Goal: Task Accomplishment & Management: Complete application form

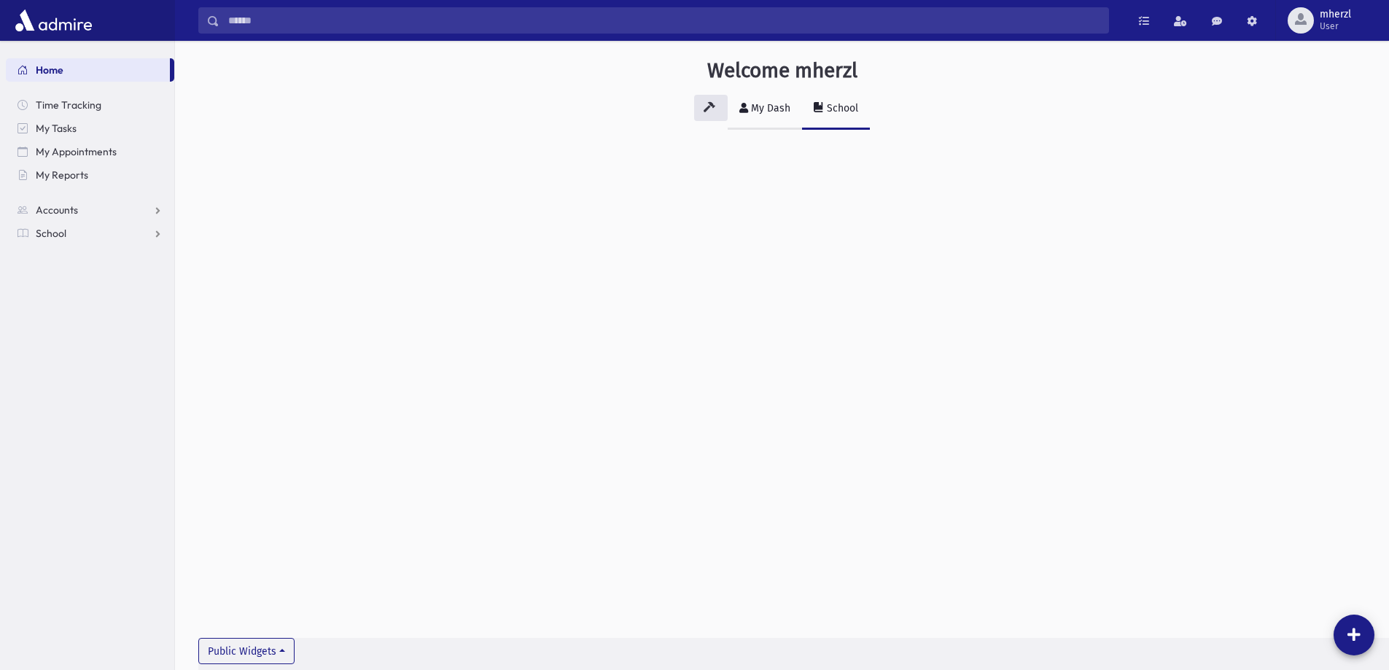
click at [750, 104] on div "My Dash" at bounding box center [769, 108] width 42 height 12
click at [69, 211] on span "Accounts" at bounding box center [57, 209] width 42 height 13
click at [48, 278] on span "School" at bounding box center [51, 279] width 31 height 13
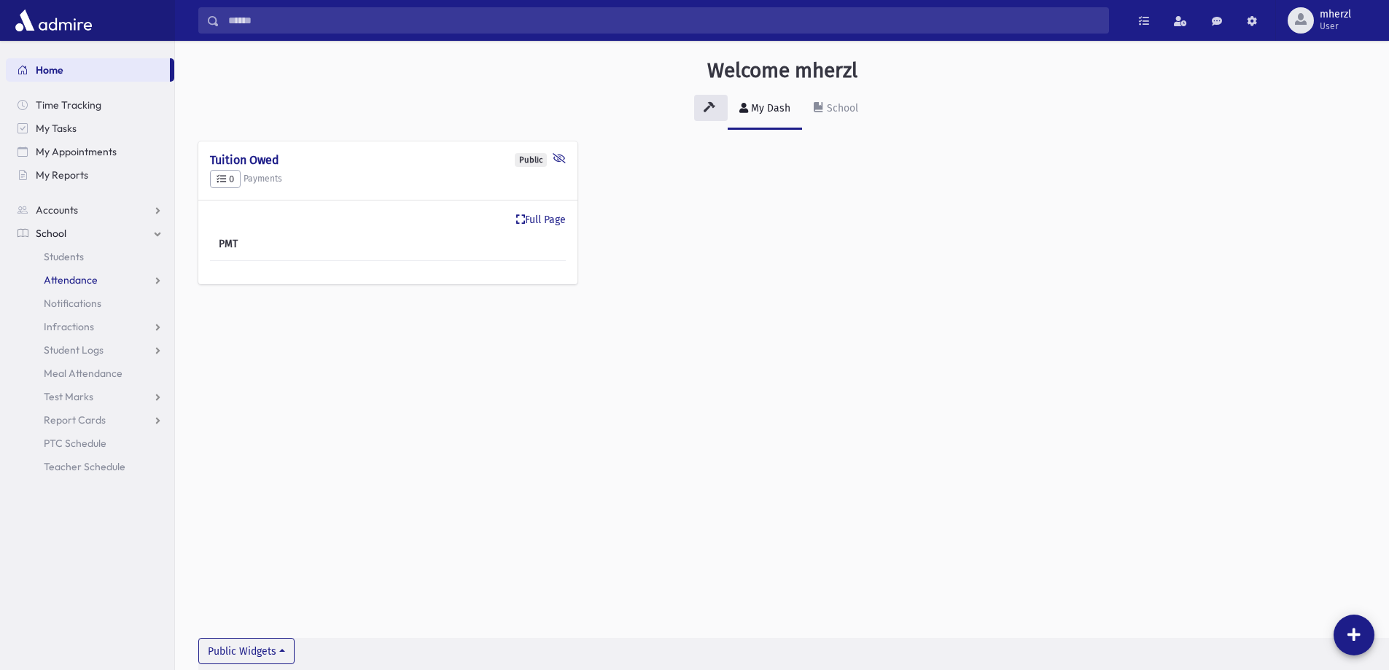
click at [75, 277] on span "Attendance" at bounding box center [71, 279] width 54 height 13
click at [76, 302] on span "Entry" at bounding box center [67, 303] width 25 height 13
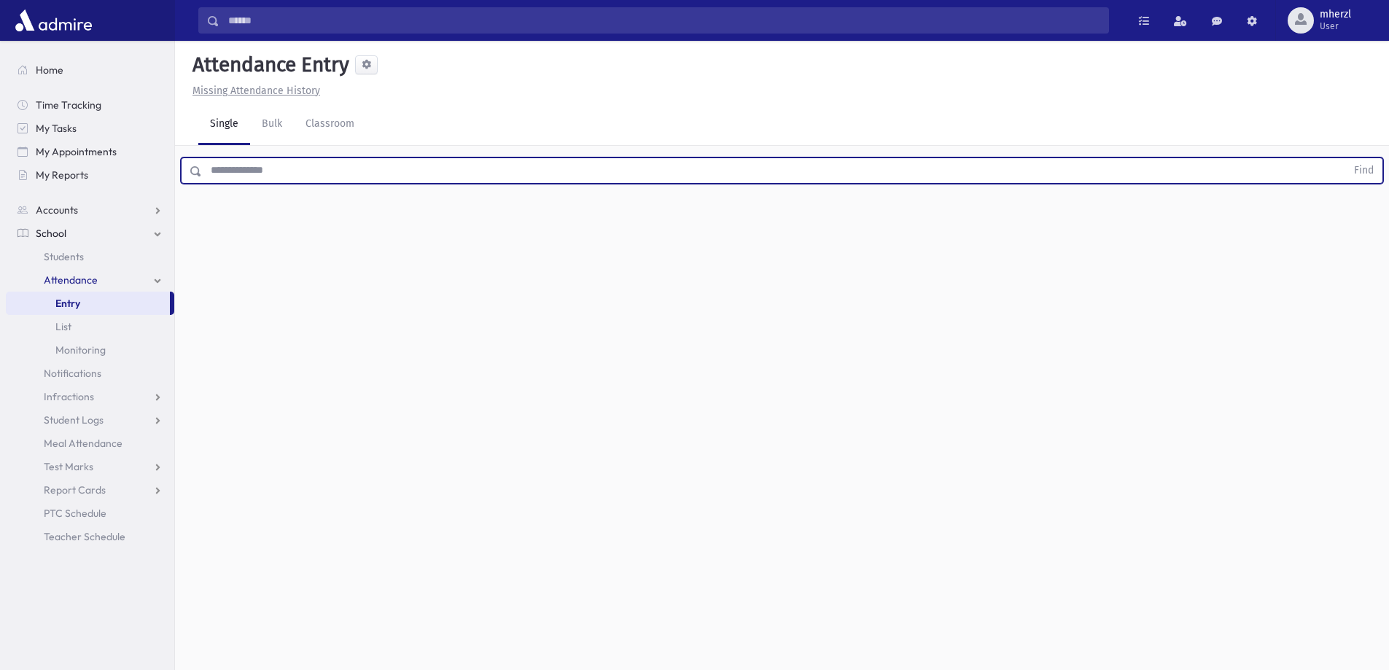
click at [265, 171] on input "text" at bounding box center [774, 170] width 1144 height 26
type input "****"
click at [1345, 158] on button "Find" at bounding box center [1363, 170] width 37 height 25
click at [1362, 167] on button "Find" at bounding box center [1363, 170] width 37 height 25
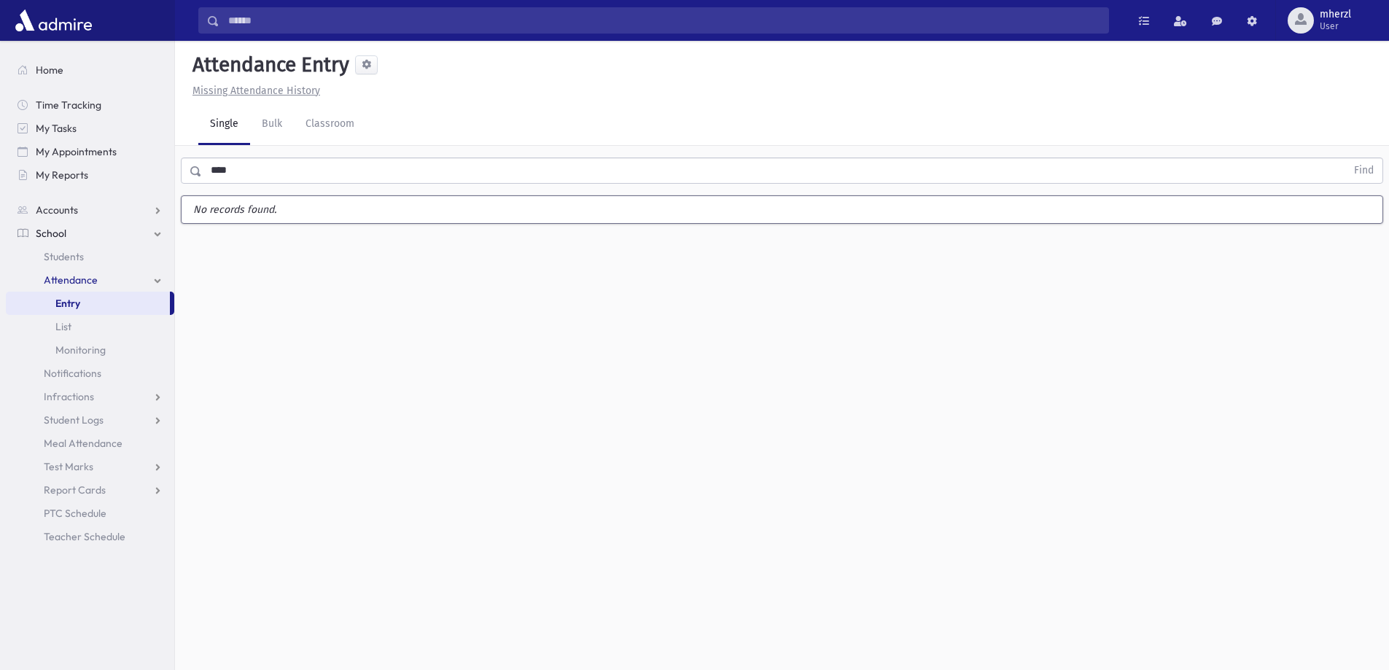
click at [262, 90] on u "Missing Attendance History" at bounding box center [256, 91] width 128 height 12
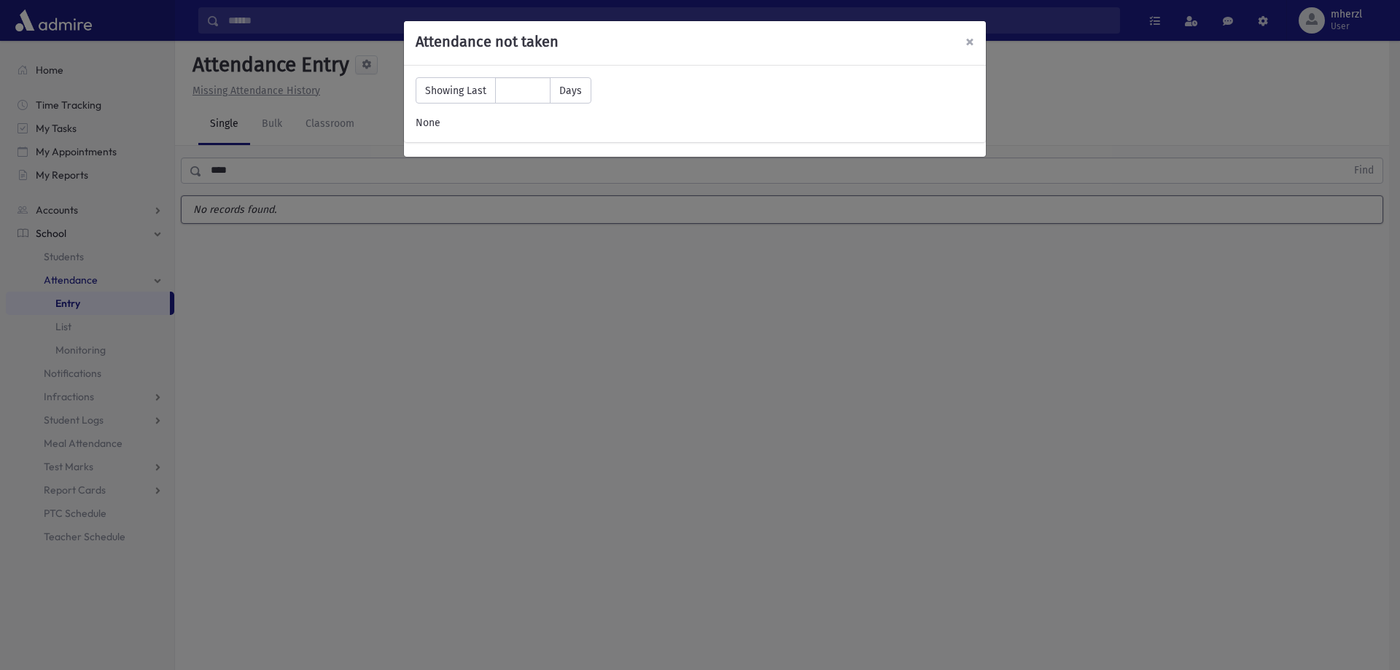
click at [969, 42] on span "×" at bounding box center [969, 41] width 9 height 20
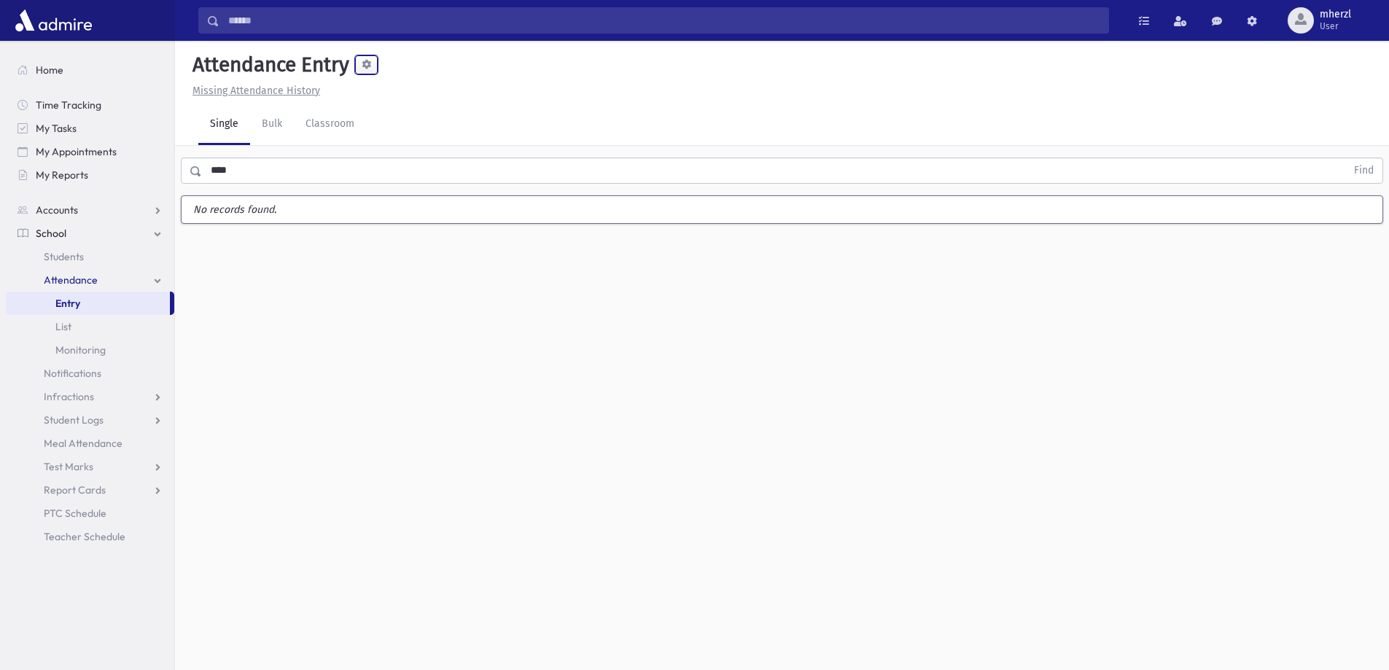
click at [364, 66] on span at bounding box center [366, 64] width 9 height 9
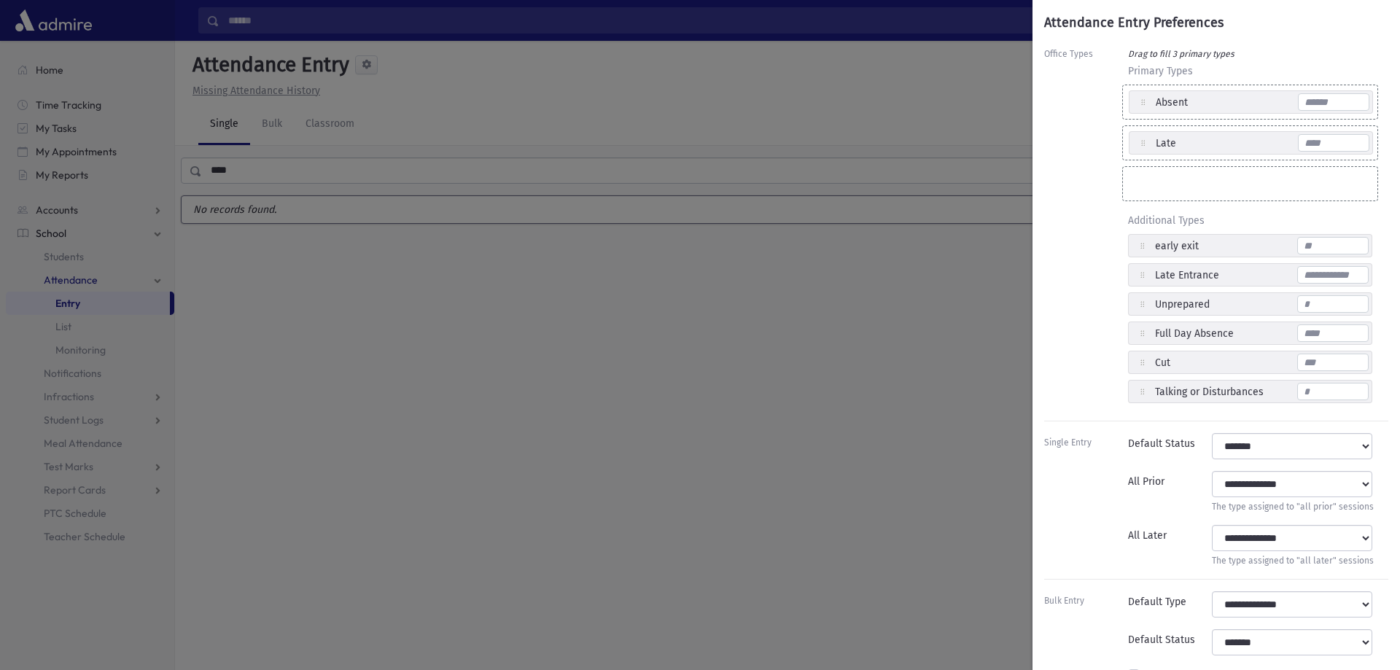
click at [867, 102] on div "Attendance Entry Preferences Office Types Drag to fill 3 primary types Primary …" at bounding box center [700, 335] width 1400 height 670
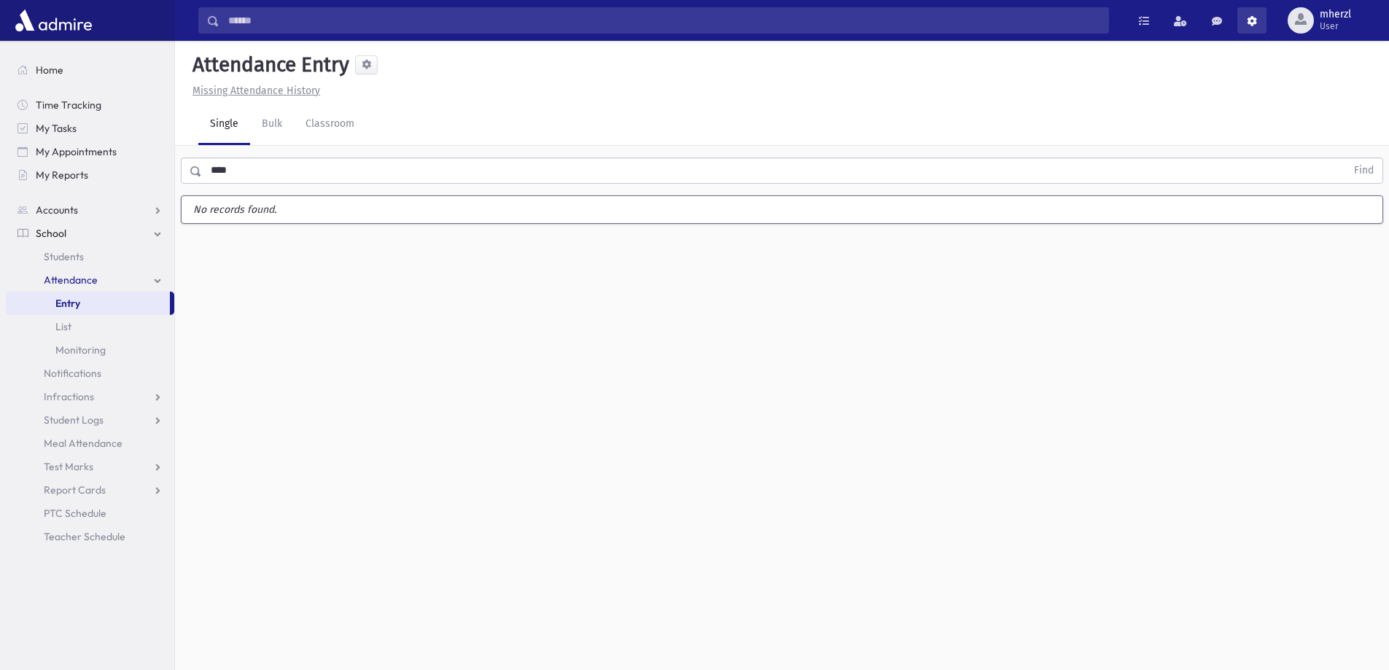
click at [1244, 21] on link at bounding box center [1251, 20] width 29 height 26
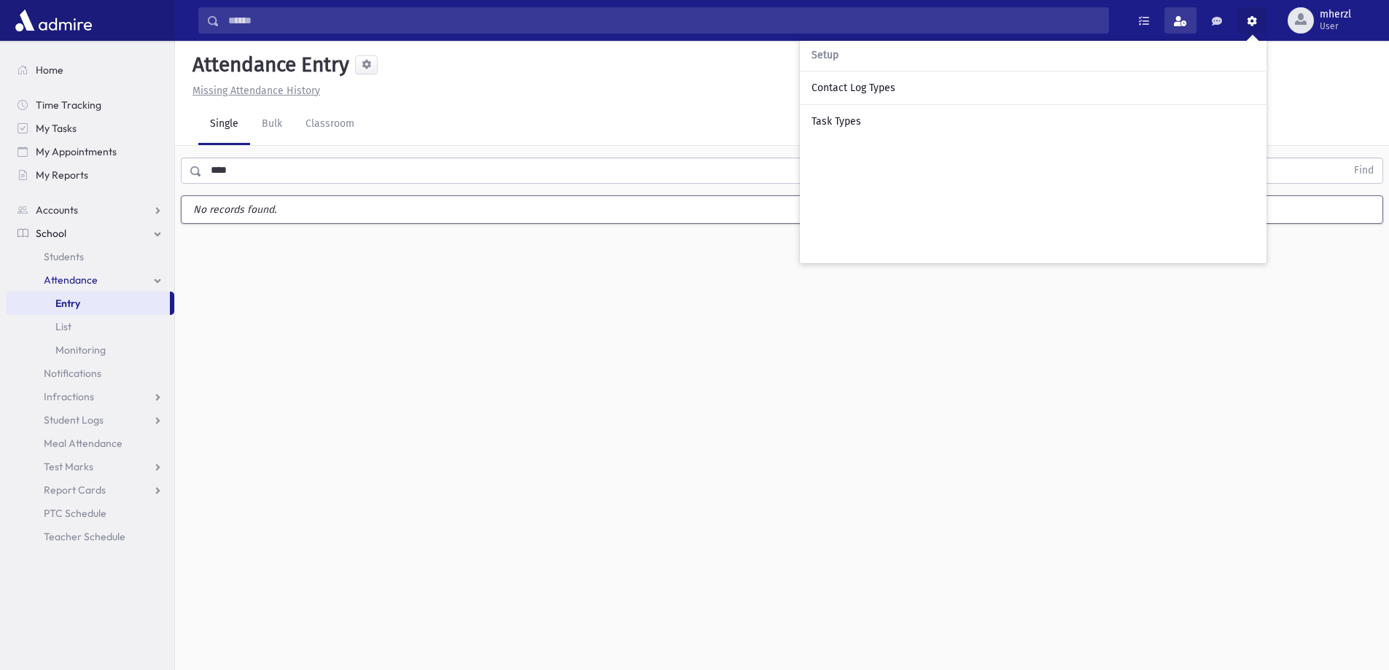
click at [1172, 22] on link at bounding box center [1180, 20] width 32 height 26
click at [1156, 22] on link at bounding box center [1143, 20] width 29 height 26
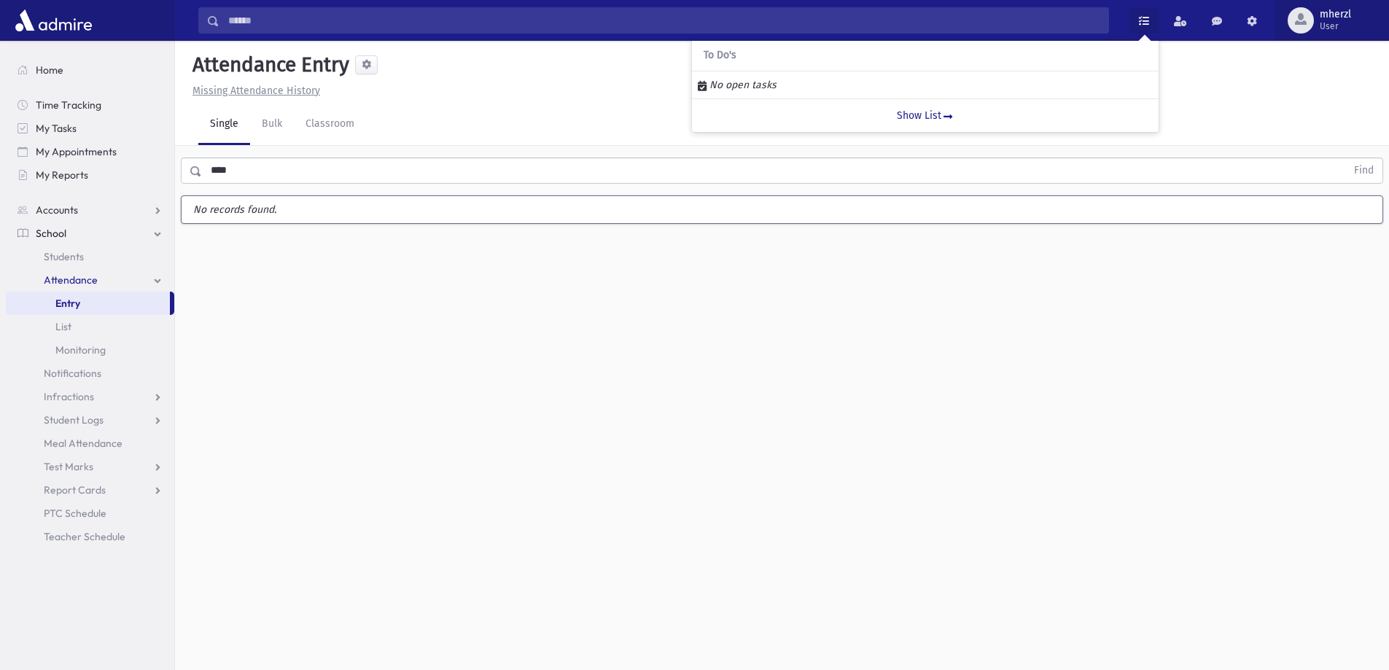
click at [1289, 22] on div "button" at bounding box center [1300, 20] width 26 height 26
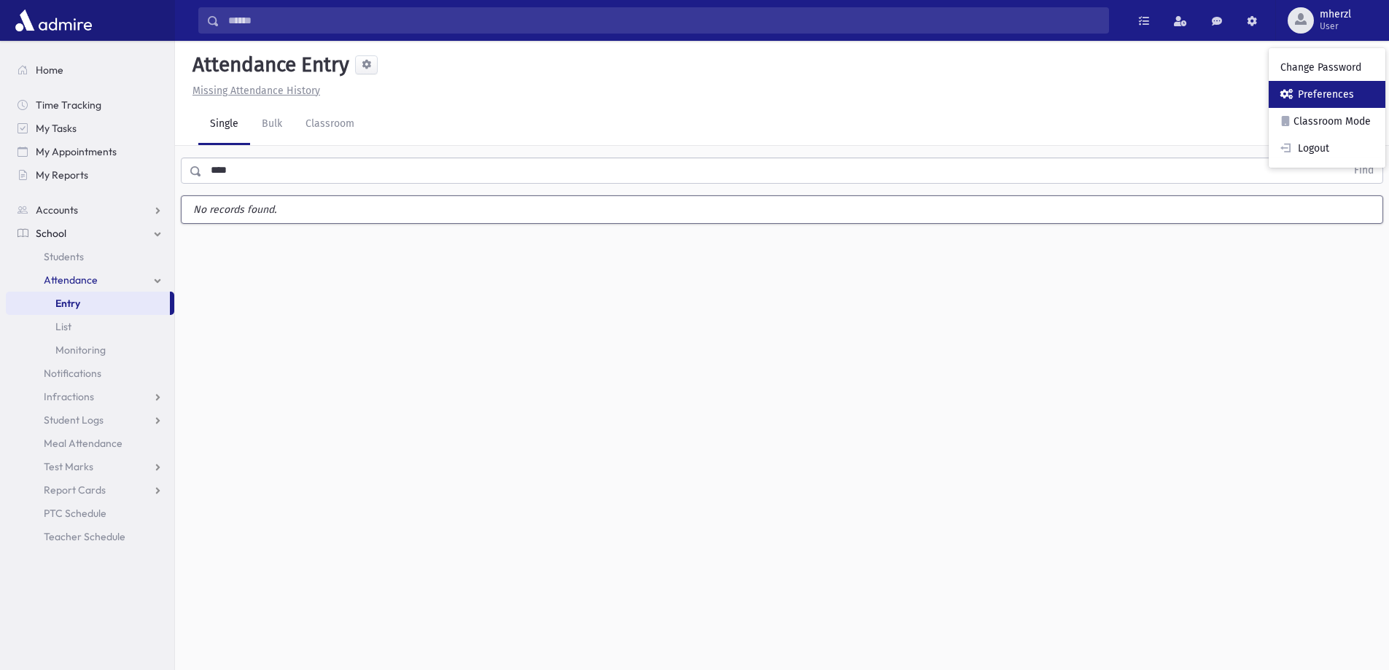
click at [1322, 99] on link "Preferences" at bounding box center [1326, 94] width 117 height 27
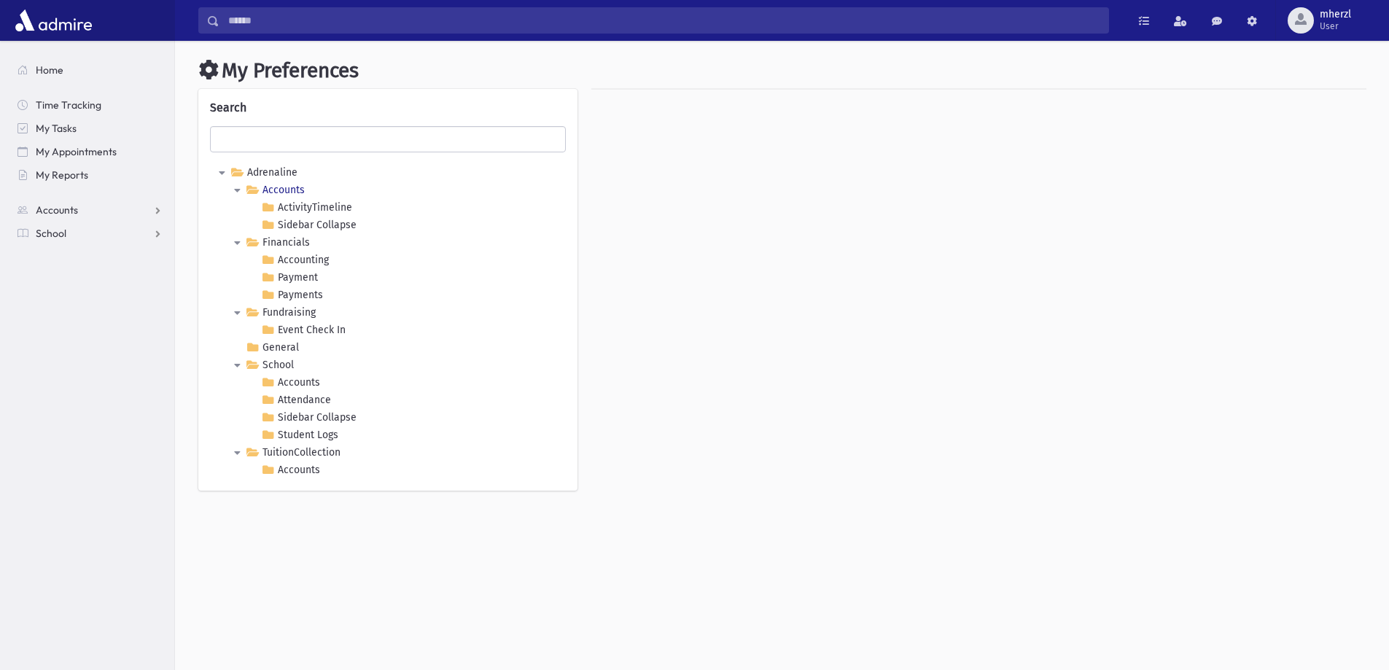
click at [288, 190] on link "Accounts" at bounding box center [275, 190] width 65 height 17
click at [237, 192] on icon at bounding box center [233, 190] width 17 height 17
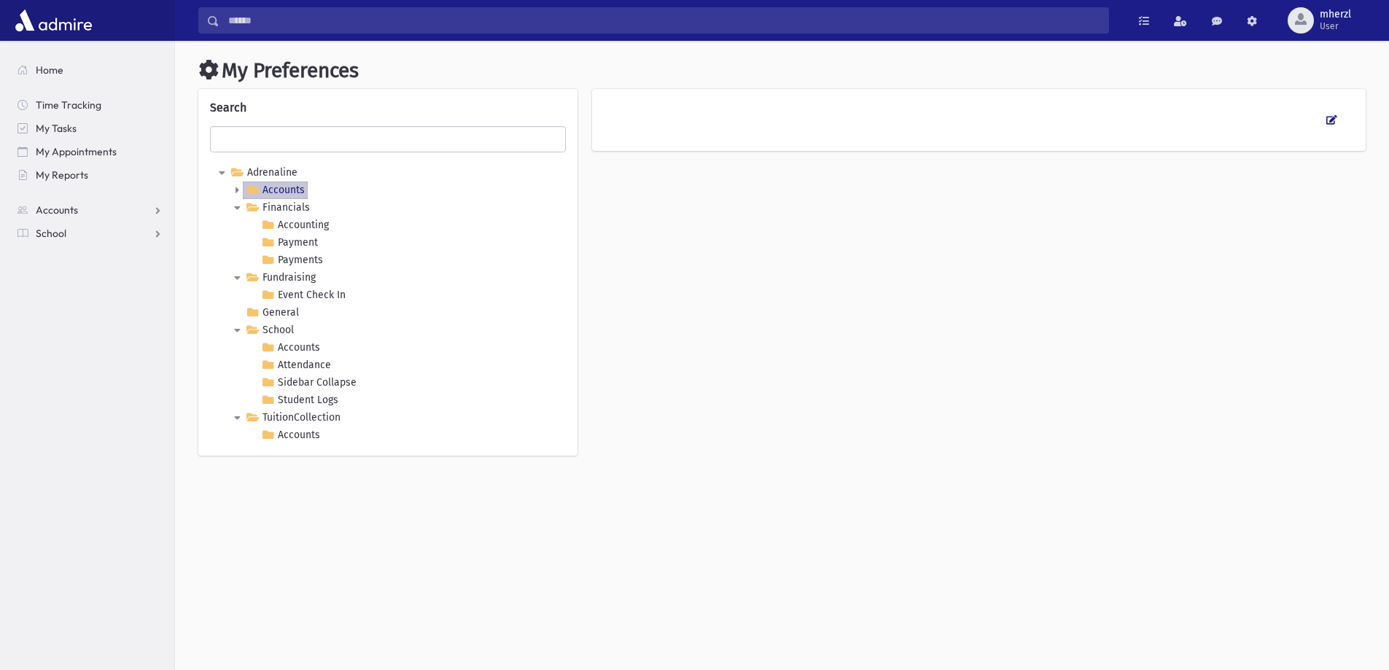
click at [237, 192] on icon at bounding box center [233, 190] width 17 height 17
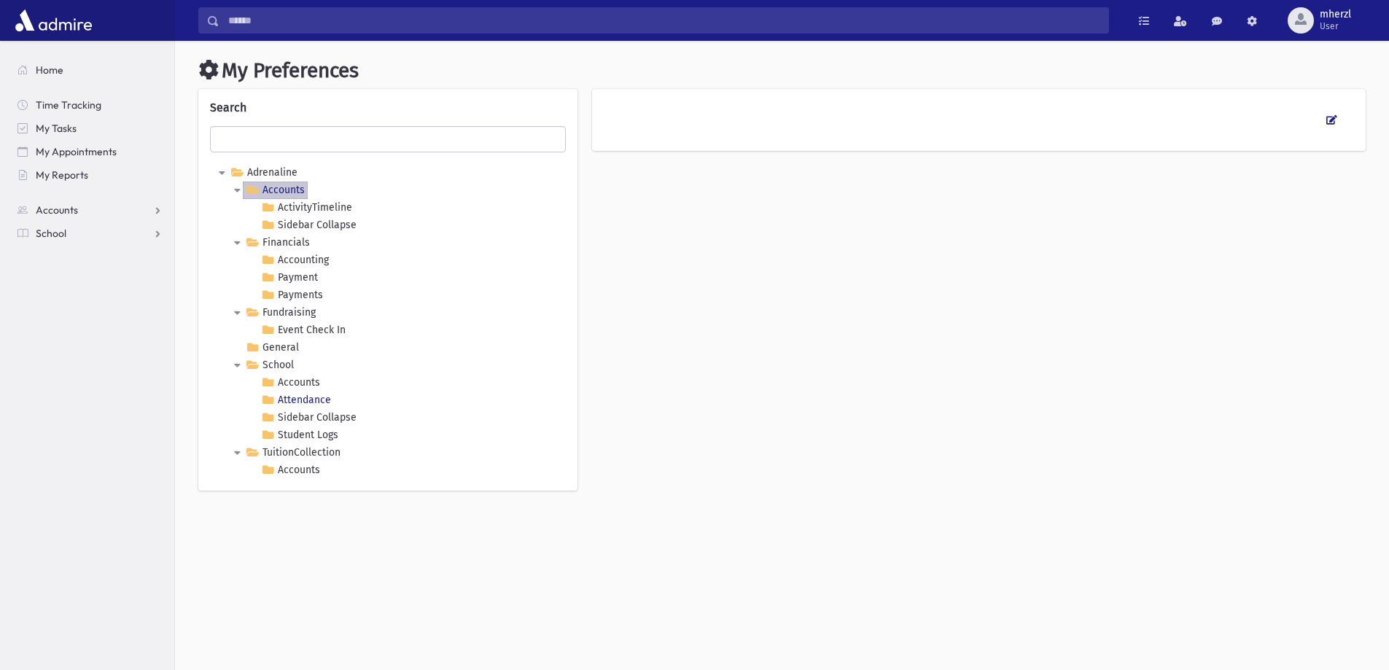
click at [281, 396] on link "Attendance" at bounding box center [296, 399] width 76 height 17
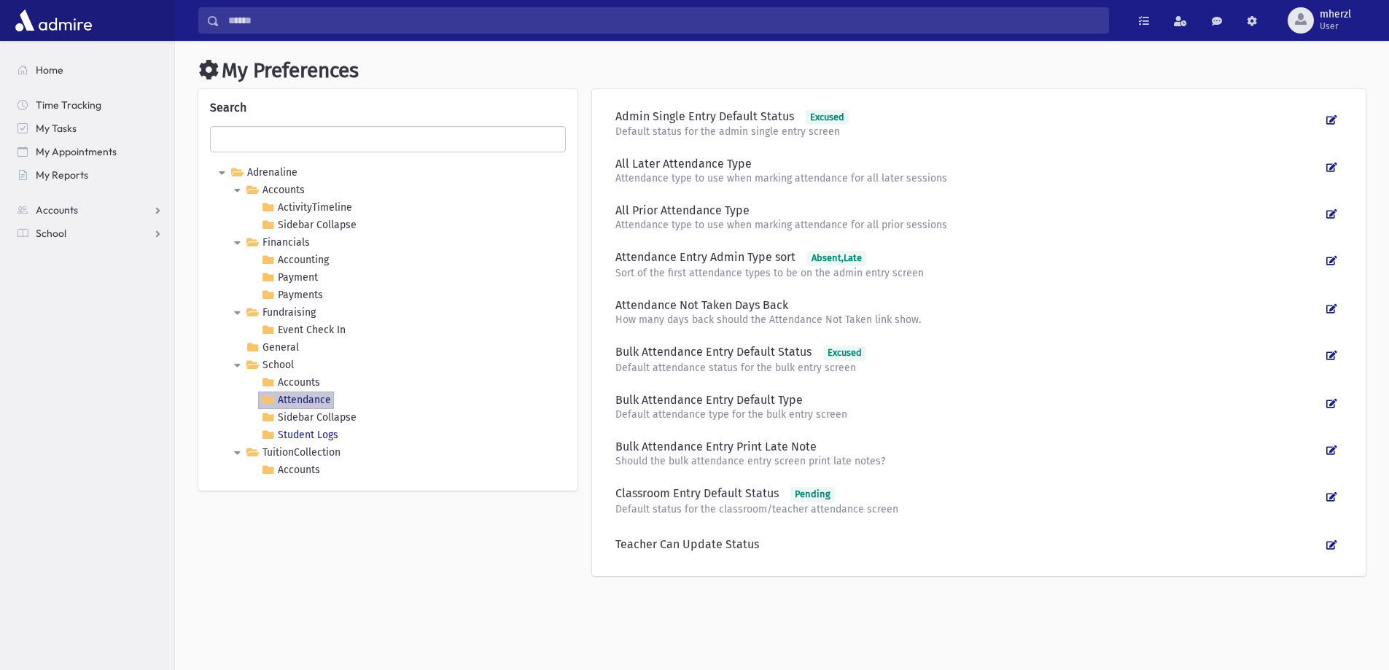
click at [319, 434] on Logs "Student Logs" at bounding box center [299, 434] width 83 height 17
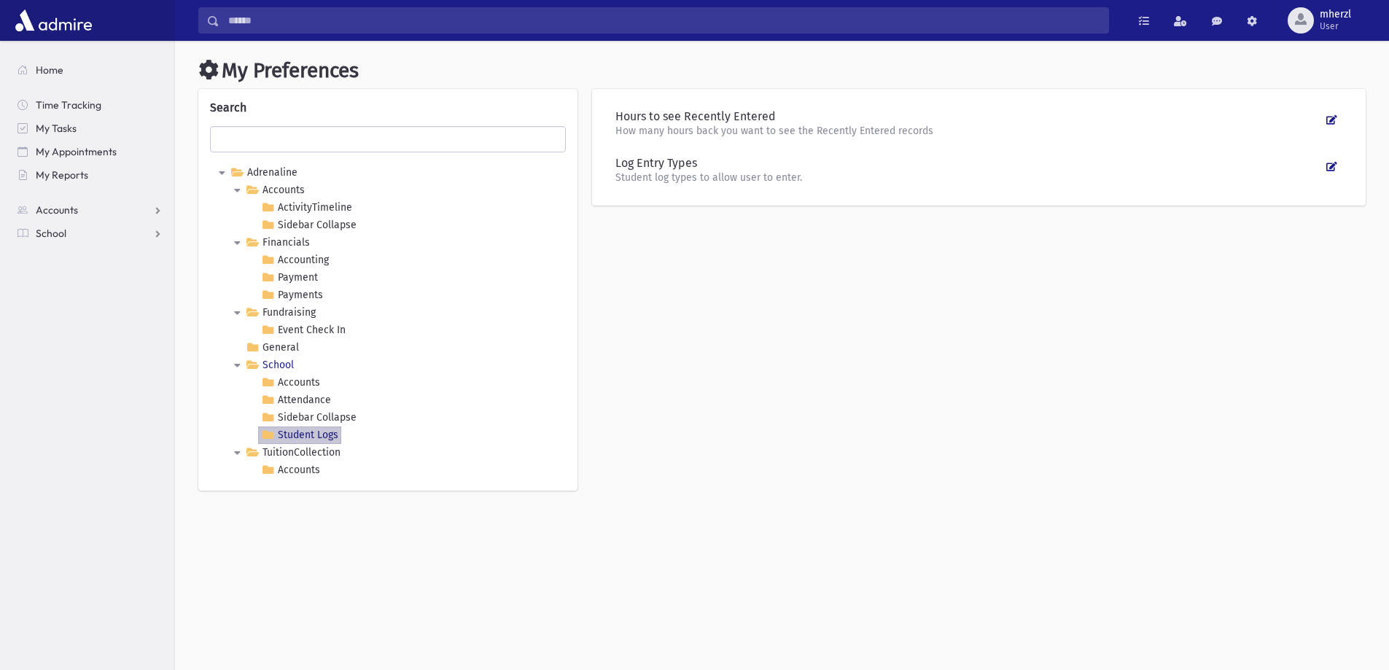
click at [281, 364] on link "School" at bounding box center [270, 364] width 54 height 17
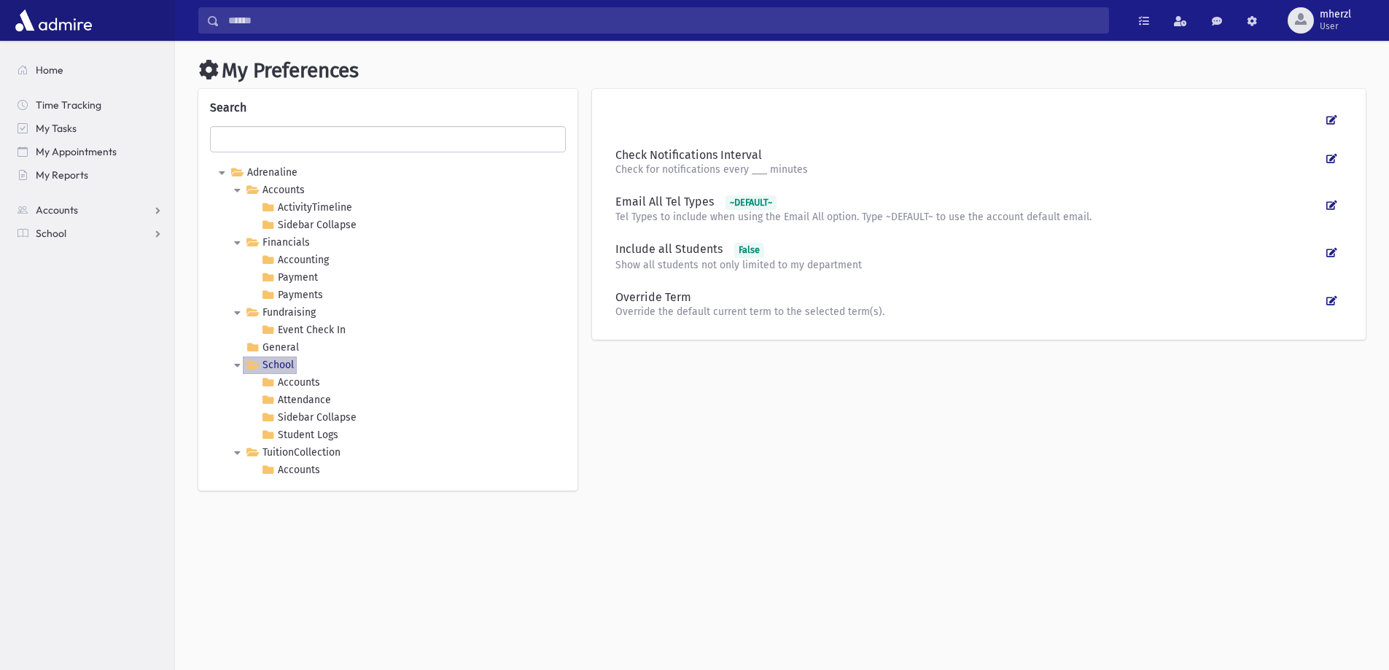
click at [281, 364] on link "School" at bounding box center [270, 364] width 54 height 17
click at [238, 363] on icon at bounding box center [233, 364] width 17 height 17
click at [42, 71] on span "Home" at bounding box center [50, 69] width 28 height 13
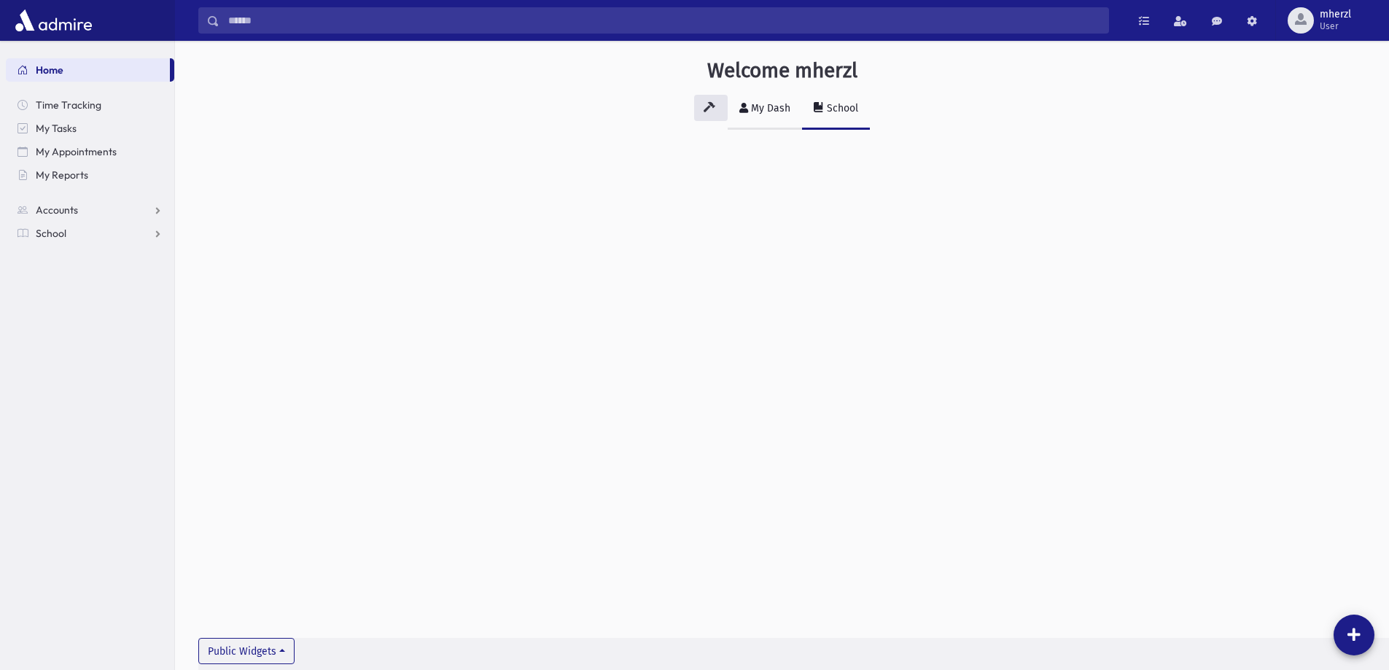
click at [784, 106] on div "My Dash" at bounding box center [769, 108] width 42 height 12
click at [835, 107] on div "School" at bounding box center [841, 108] width 34 height 12
